Goal: Information Seeking & Learning: Learn about a topic

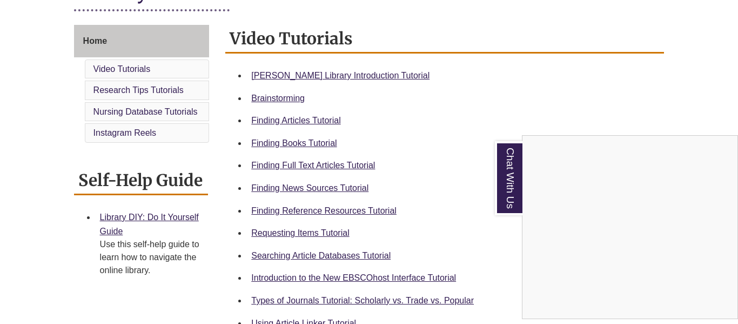
scroll to position [280, 0]
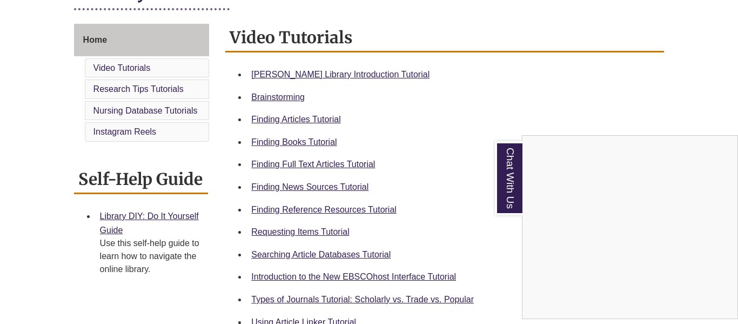
click at [267, 145] on div "Chat With Us" at bounding box center [369, 162] width 738 height 324
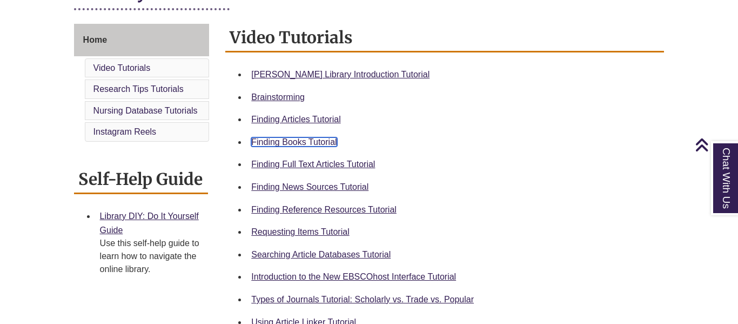
click at [266, 144] on link "Finding Books Tutorial" at bounding box center [293, 141] width 85 height 9
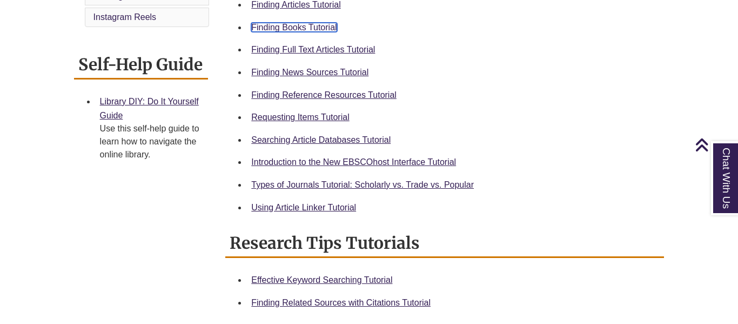
scroll to position [397, 0]
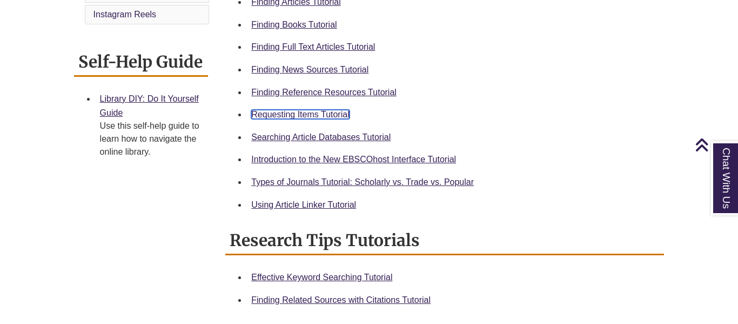
click at [316, 116] on link "Requesting Items Tutorial" at bounding box center [300, 114] width 98 height 9
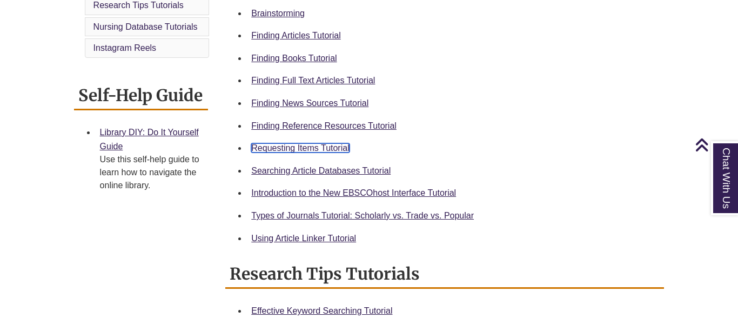
scroll to position [361, 0]
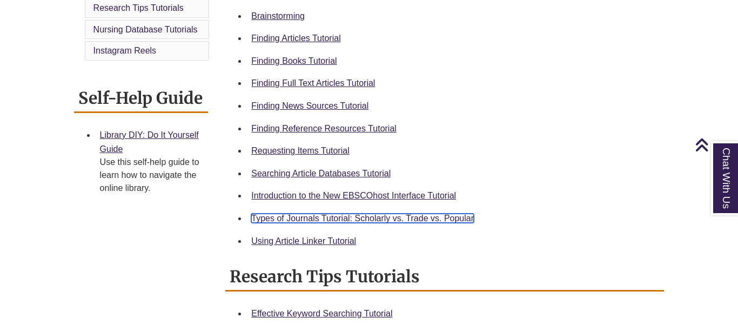
click at [353, 219] on link "Types of Journals Tutorial: Scholarly vs. Trade vs. Popular" at bounding box center [362, 217] width 223 height 9
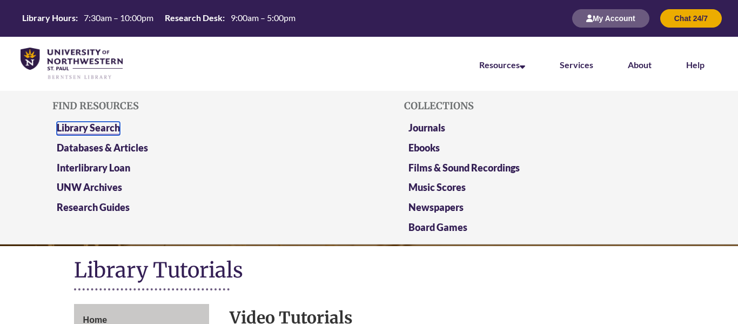
click at [113, 129] on link "Library Search" at bounding box center [88, 129] width 63 height 14
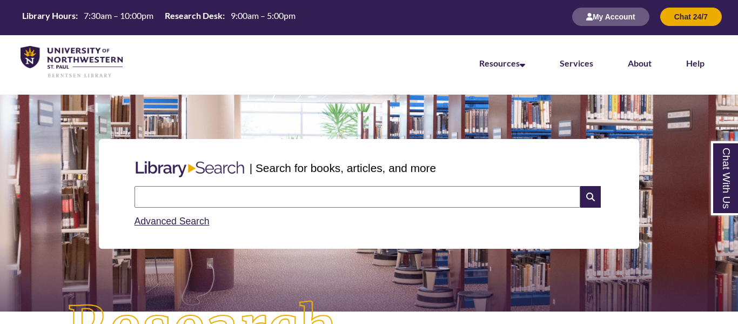
click at [186, 193] on input "text" at bounding box center [358, 197] width 446 height 22
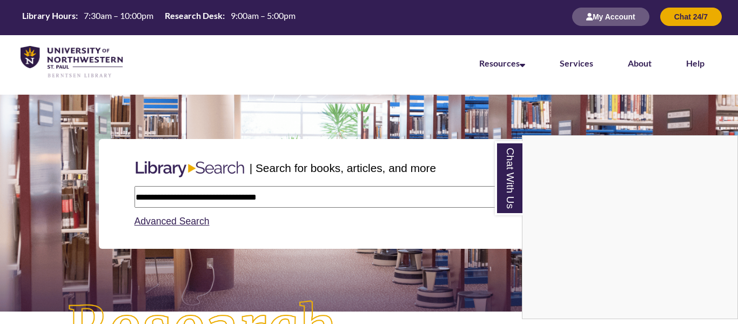
type input "**********"
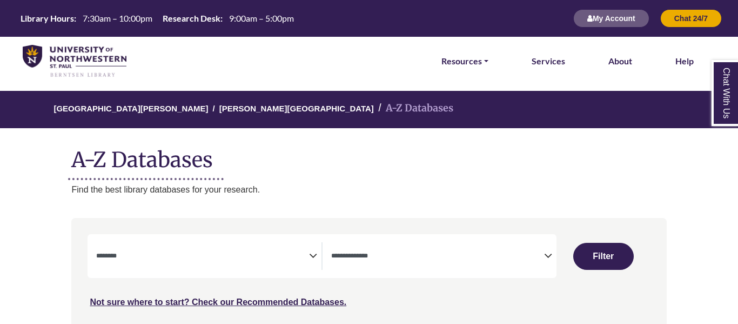
select select "Database Subject Filter"
select select "Database Types Filter"
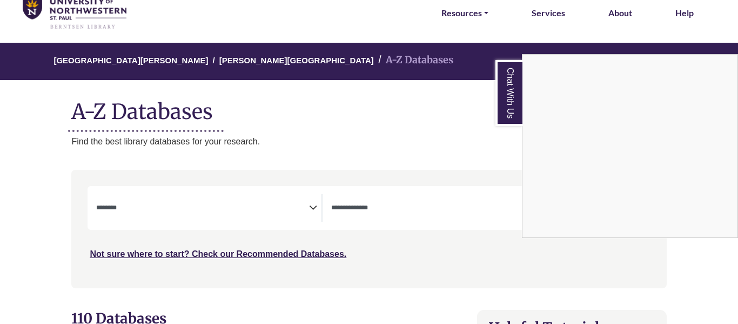
scroll to position [50, 0]
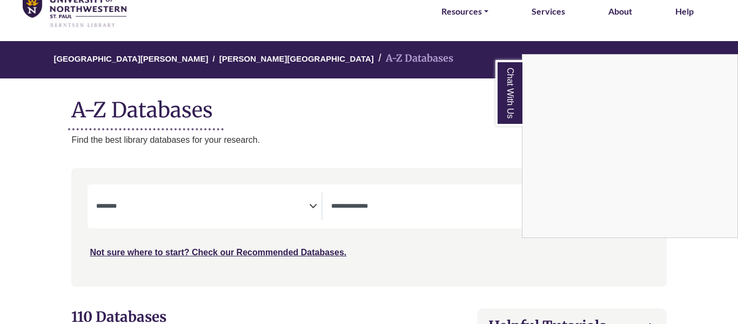
click at [301, 201] on div "Chat With Us" at bounding box center [369, 162] width 738 height 324
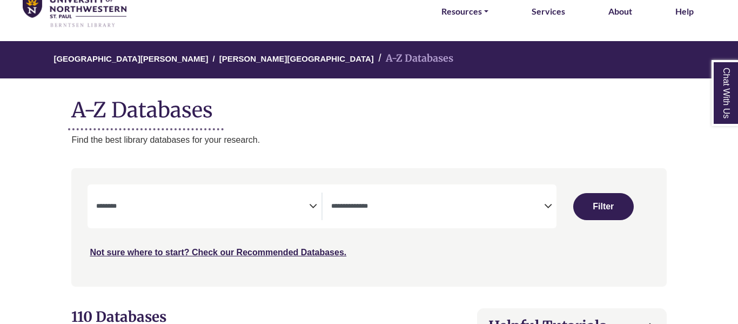
click at [303, 201] on span "Search filters" at bounding box center [202, 204] width 213 height 9
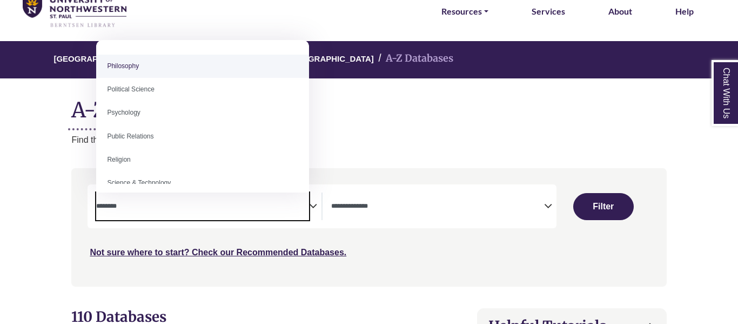
scroll to position [815, 0]
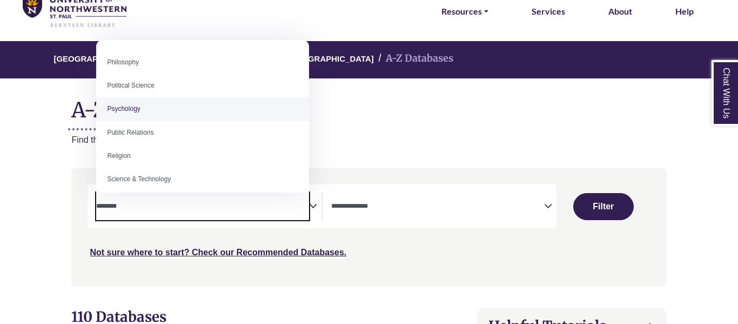
select select "*****"
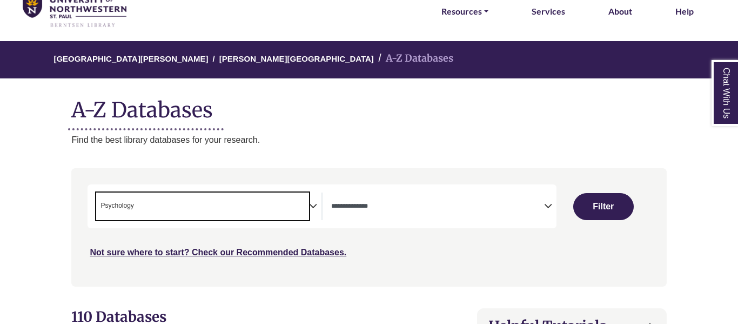
scroll to position [400, 0]
click at [355, 200] on span "Search filters" at bounding box center [437, 204] width 213 height 9
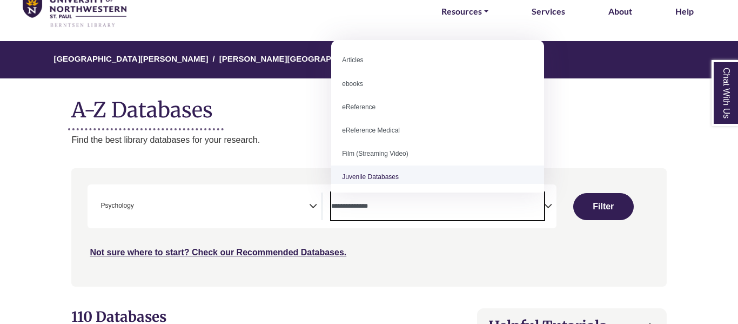
click at [285, 120] on h1 "A-Z Databases" at bounding box center [368, 105] width 595 height 33
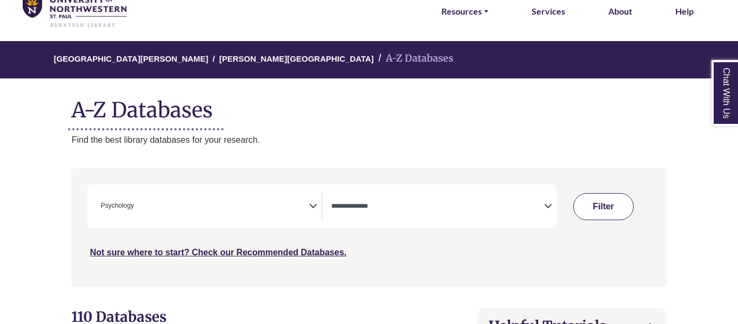
click at [607, 201] on button "Filter" at bounding box center [603, 206] width 61 height 27
select select "Database Types Filter"
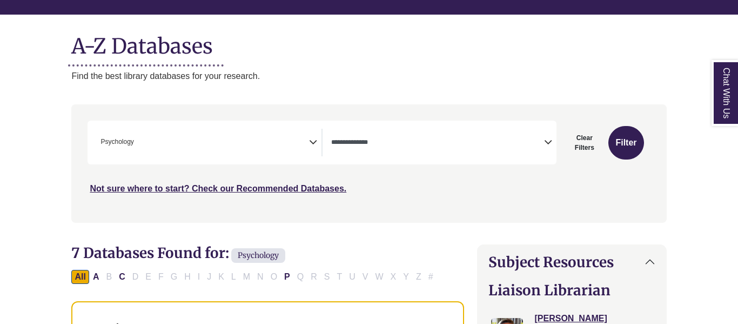
scroll to position [114, 0]
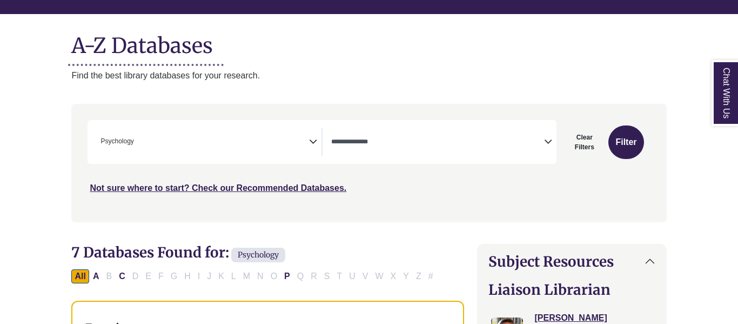
click at [376, 144] on textarea "Search" at bounding box center [437, 142] width 213 height 9
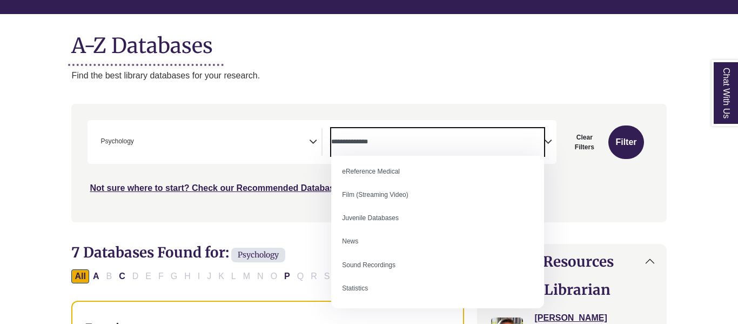
scroll to position [0, 0]
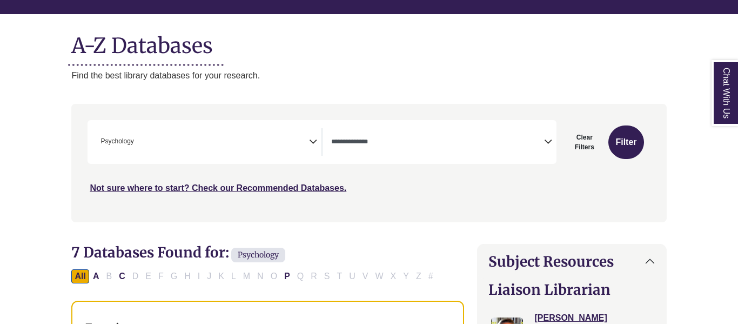
click at [294, 132] on span "× Psychology" at bounding box center [202, 142] width 213 height 28
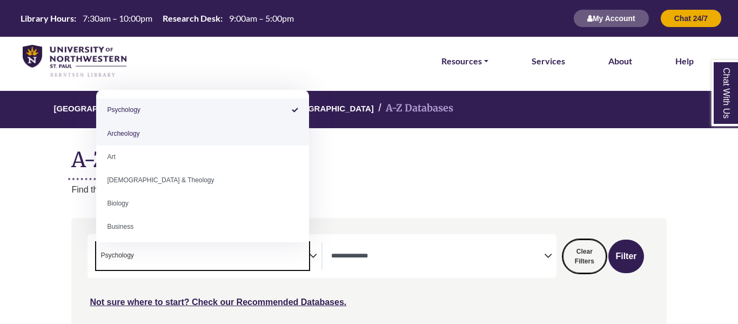
click at [591, 257] on button "Clear Filters" at bounding box center [584, 256] width 43 height 34
select select "Database Subject Filter"
select select "Database Types Filter"
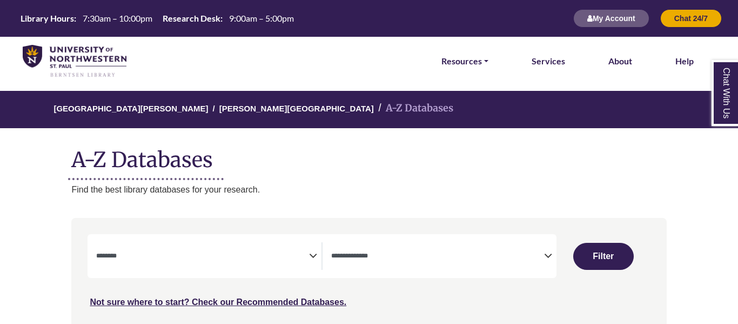
select select "Database Subject Filter"
click at [264, 257] on textarea "Search" at bounding box center [202, 256] width 213 height 9
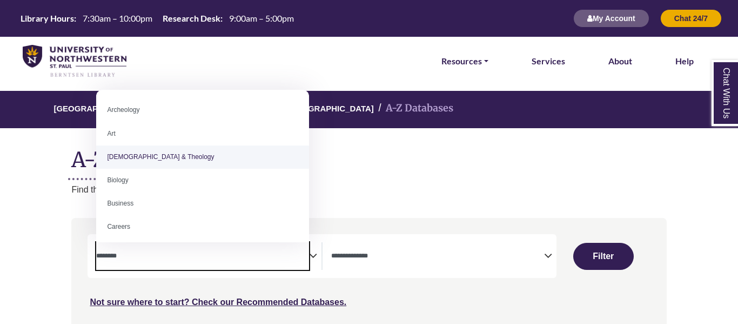
click at [377, 191] on p "Find the best library databases for your research." at bounding box center [368, 190] width 595 height 14
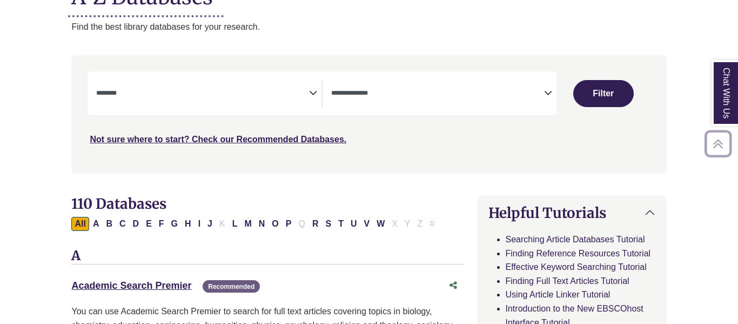
scroll to position [164, 0]
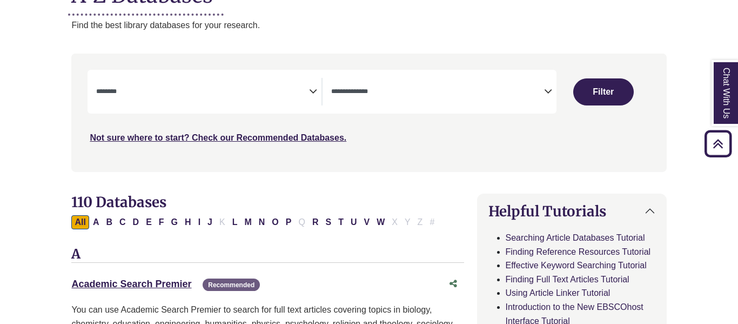
click at [392, 91] on textarea "Search" at bounding box center [437, 92] width 213 height 9
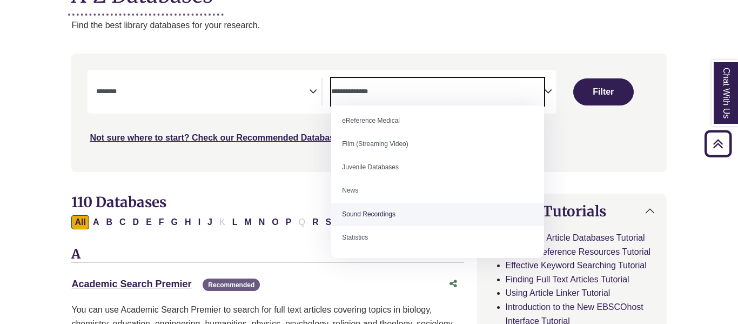
scroll to position [0, 0]
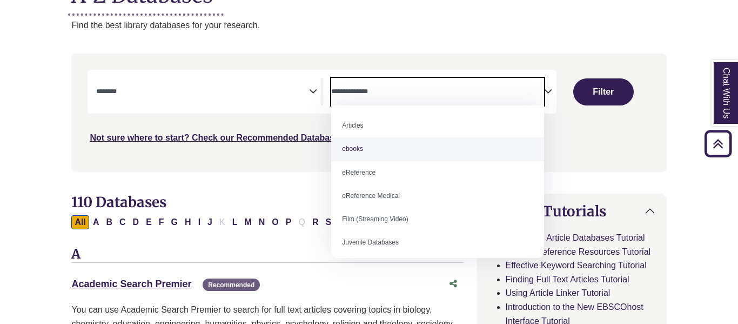
select select "*****"
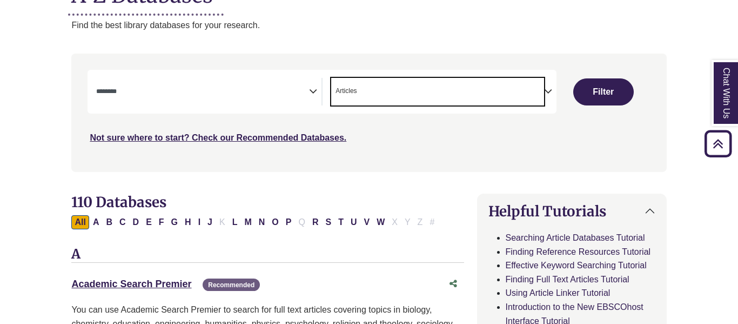
click at [369, 95] on span "× Articles" at bounding box center [437, 92] width 213 height 28
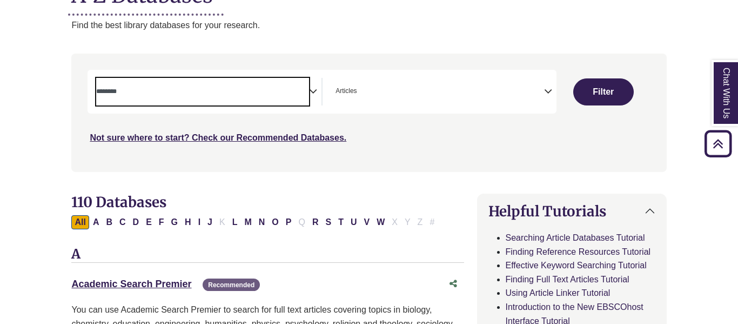
click at [302, 85] on span "Search filters" at bounding box center [202, 89] width 213 height 9
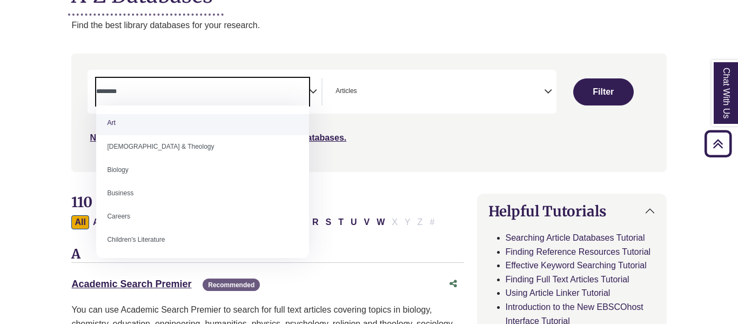
scroll to position [27, 0]
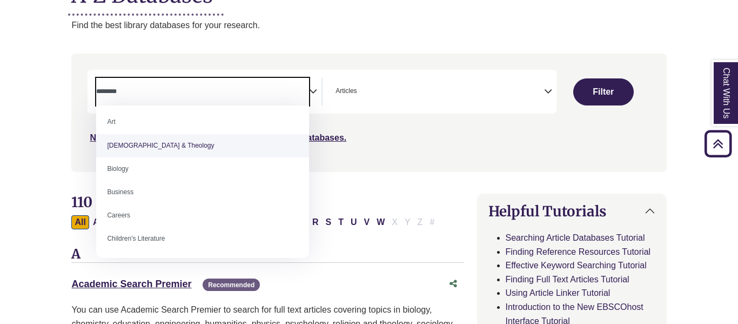
select select "*****"
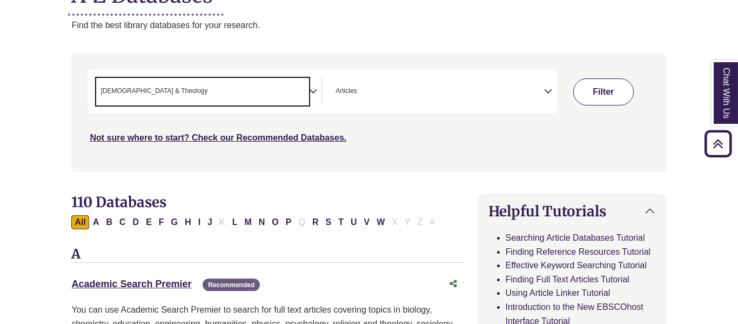
click at [604, 91] on button "Filter" at bounding box center [603, 91] width 61 height 27
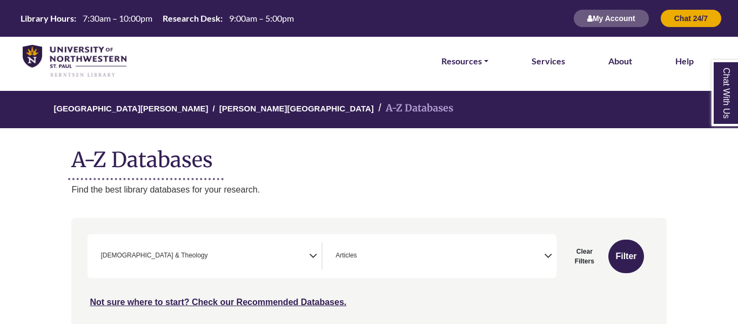
click at [120, 63] on img at bounding box center [75, 61] width 104 height 33
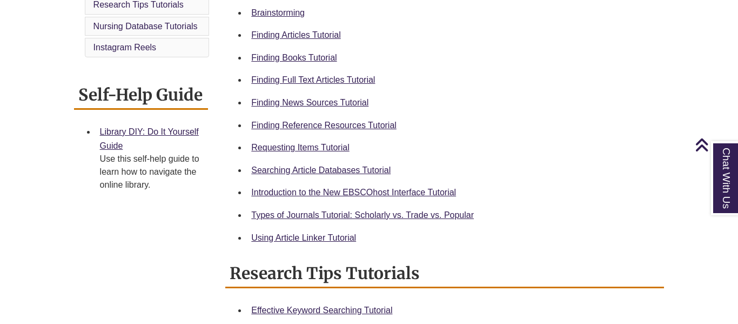
scroll to position [365, 0]
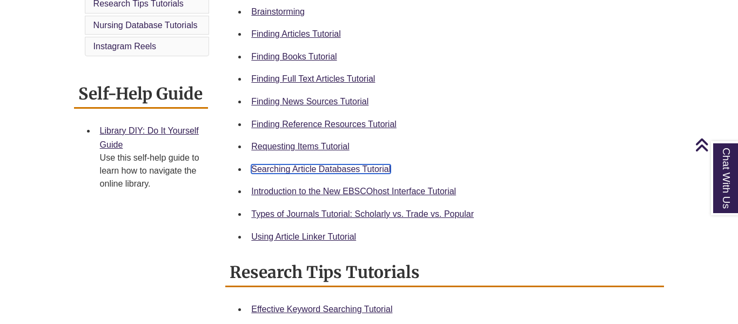
click at [313, 168] on link "Searching Article Databases Tutorial" at bounding box center [320, 168] width 139 height 9
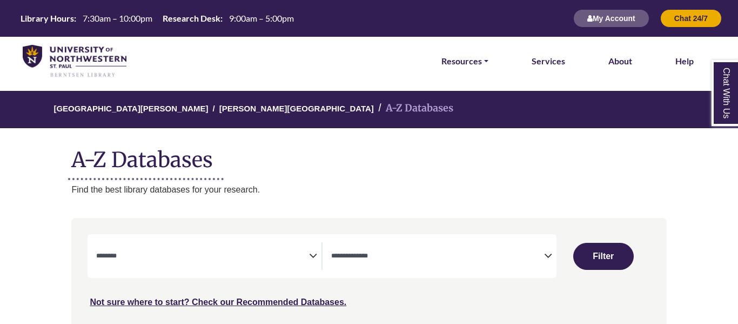
select select "Database Subject Filter"
select select "Database Types Filter"
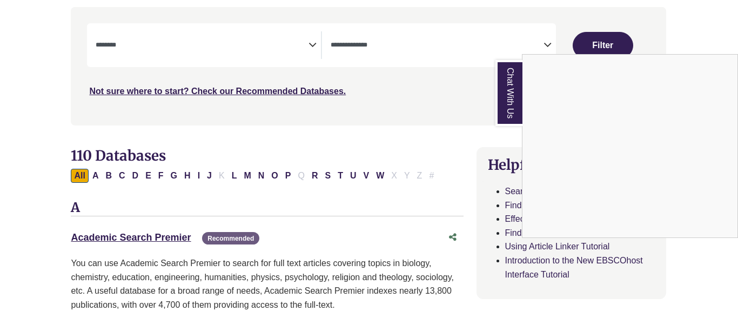
scroll to position [213, 1]
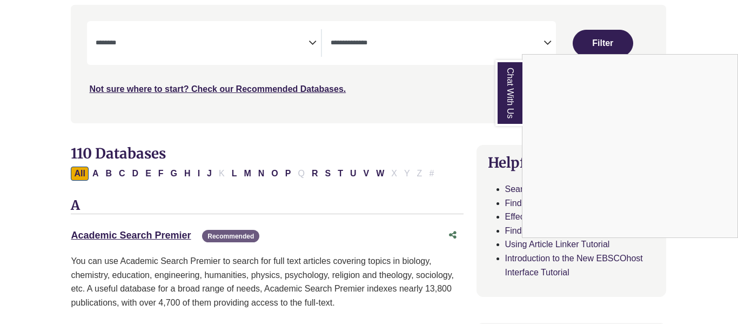
click at [144, 235] on div "Chat With Us" at bounding box center [369, 162] width 738 height 324
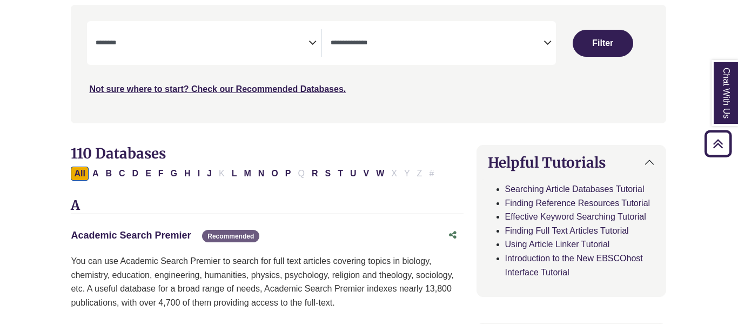
click at [144, 235] on link "Academic Search Premier This link opens in a new window" at bounding box center [131, 235] width 120 height 11
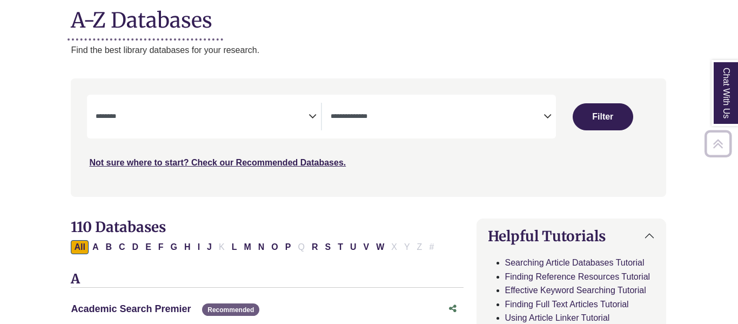
scroll to position [144, 1]
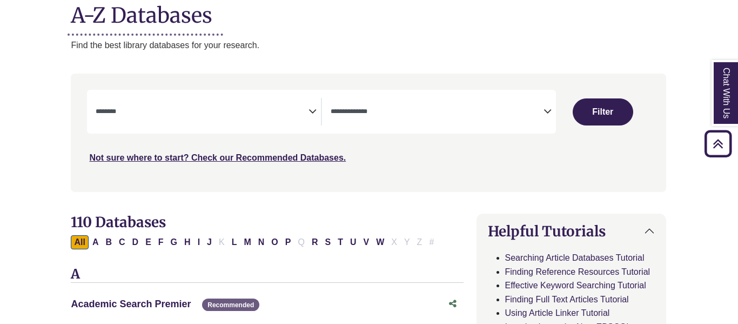
click at [102, 301] on link "Academic Search Premier This link opens in a new window" at bounding box center [131, 303] width 120 height 11
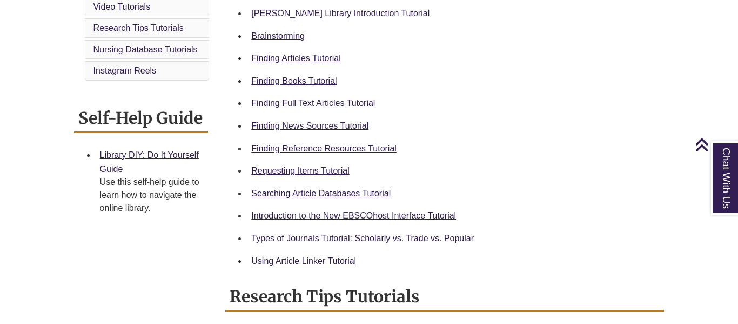
scroll to position [342, 0]
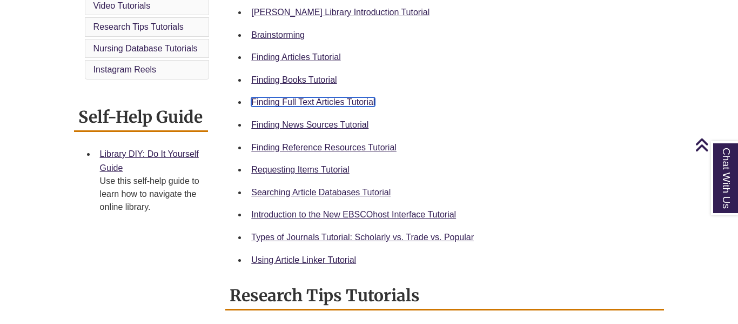
click at [309, 102] on link "Finding Full Text Articles Tutorial" at bounding box center [313, 101] width 124 height 9
